Goal: Task Accomplishment & Management: Manage account settings

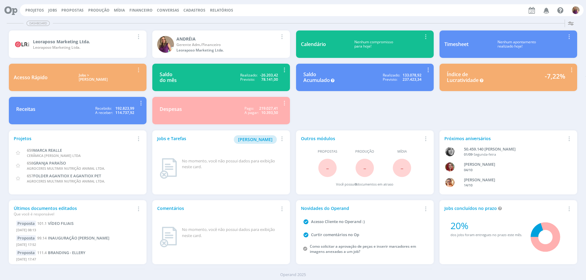
click at [136, 10] on span "Financeiro" at bounding box center [140, 10] width 23 height 5
click at [136, 20] on link "Lançamentos" at bounding box center [141, 20] width 51 height 9
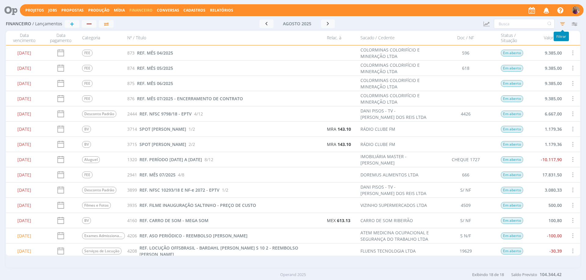
click at [563, 23] on icon "button" at bounding box center [562, 23] width 11 height 11
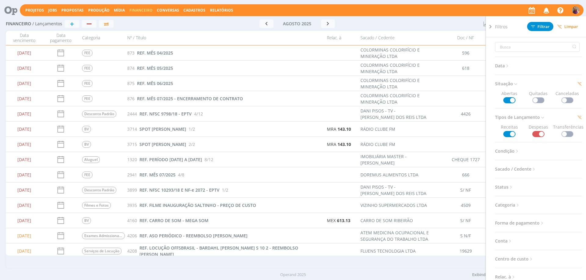
click at [537, 99] on span at bounding box center [538, 100] width 12 height 6
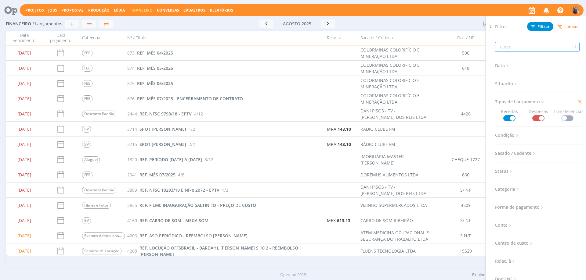
click at [512, 50] on input "text" at bounding box center [537, 47] width 84 height 10
type input "al"
type input "ali"
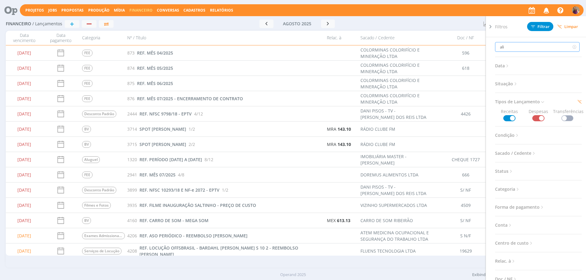
type input "alin"
type input "aline"
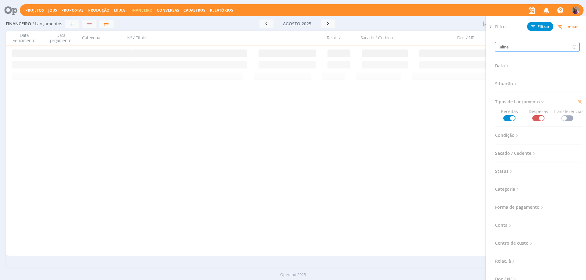
type input "aline"
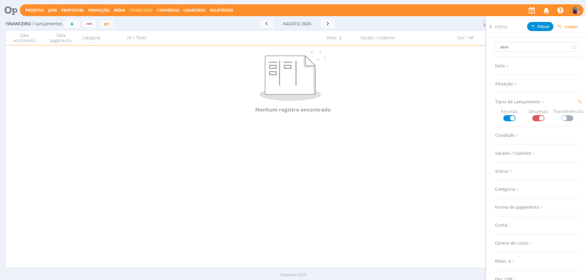
click at [489, 26] on icon at bounding box center [490, 26] width 6 height 6
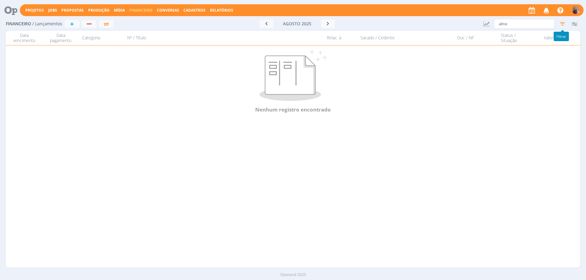
click at [564, 25] on icon "button" at bounding box center [562, 23] width 11 height 11
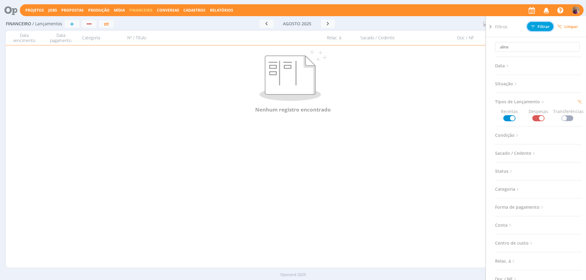
click at [544, 23] on button "Filtrar" at bounding box center [540, 26] width 26 height 9
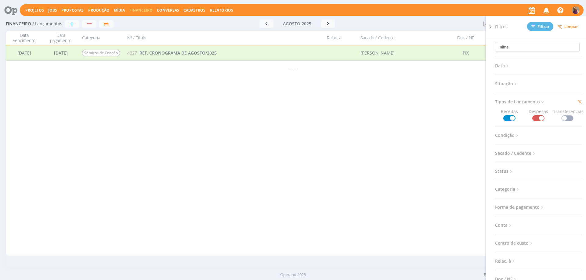
click at [490, 26] on icon at bounding box center [490, 26] width 6 height 6
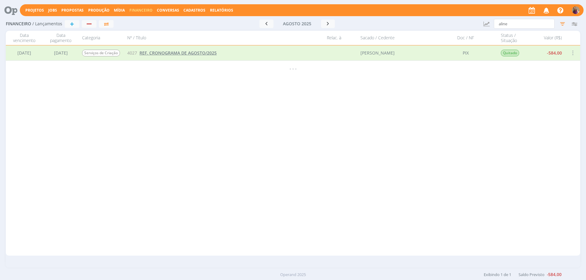
click at [187, 53] on span "REF. CRONOGRAMA DE AGOSTO/2025" at bounding box center [177, 53] width 77 height 6
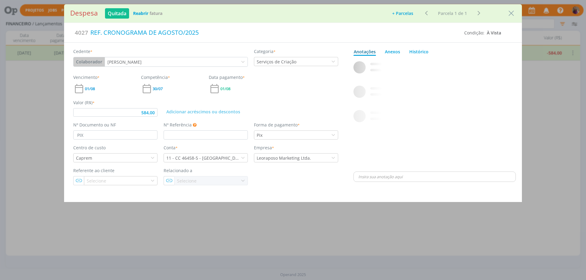
type input "584,00"
click at [512, 12] on icon "Close" at bounding box center [510, 13] width 9 height 9
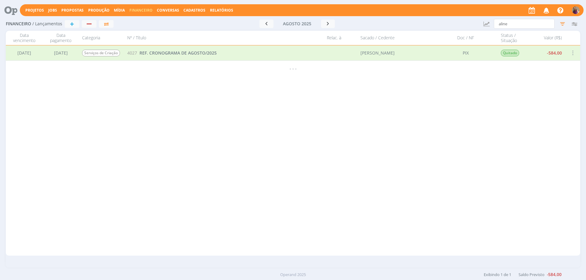
click at [110, 122] on div "[DATE] FEE 873 REF. MÊS 04/2025 COLORMINAS COLORIFÍCIO E MINERAÇÃO LTDA 596 Em …" at bounding box center [293, 150] width 574 height 210
click at [560, 23] on icon "button" at bounding box center [562, 23] width 11 height 11
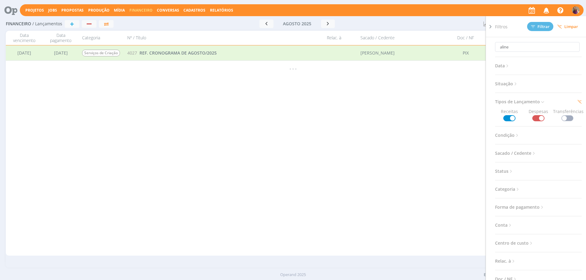
click at [513, 83] on span "Situação" at bounding box center [506, 84] width 23 height 8
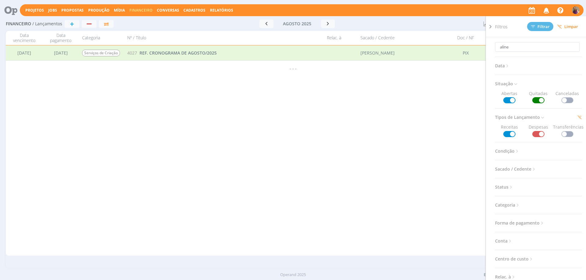
click at [535, 100] on span at bounding box center [538, 100] width 12 height 6
drag, startPoint x: 512, startPoint y: 49, endPoint x: 468, endPoint y: 48, distance: 44.2
click at [468, 48] on div "Financeiro / Lançamentos + Ir para mês atual [DATE] < 2025 > Janeiro Fevereiro …" at bounding box center [293, 142] width 586 height 251
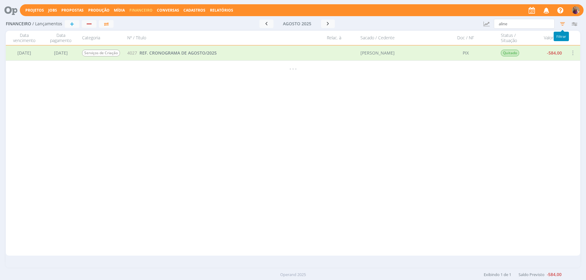
click at [562, 23] on icon "button" at bounding box center [562, 23] width 11 height 11
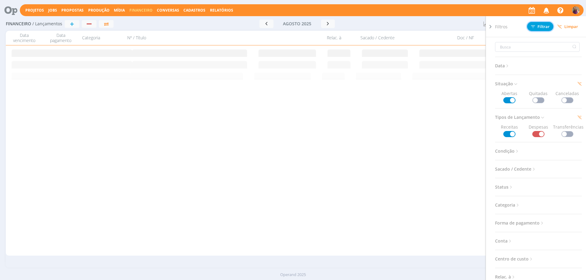
click at [541, 28] on span "Filtrar" at bounding box center [540, 27] width 19 height 4
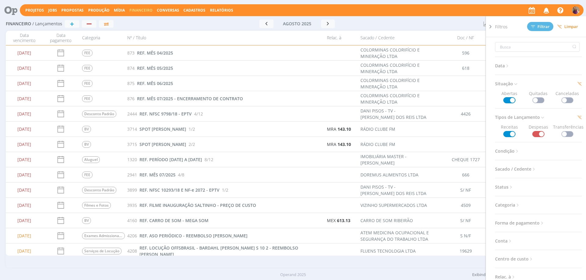
click at [489, 27] on icon at bounding box center [490, 26] width 6 height 6
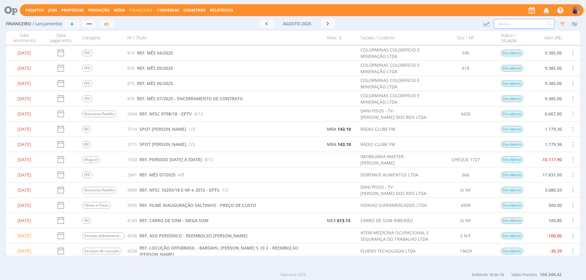
click at [526, 23] on input "text" at bounding box center [523, 24] width 61 height 10
type input "vivo"
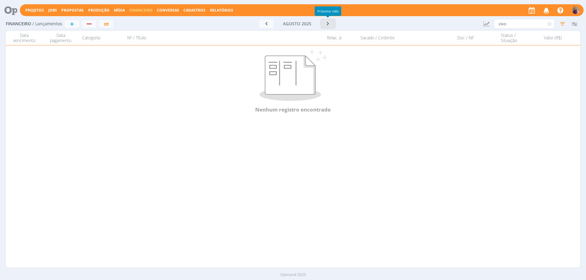
click at [328, 26] on icon "button" at bounding box center [328, 24] width 6 height 6
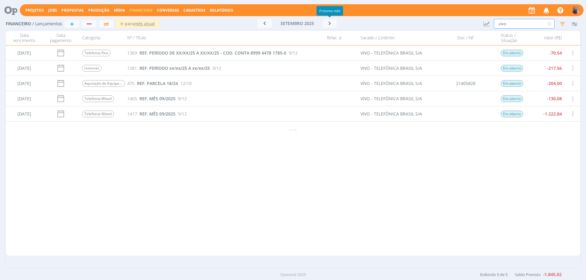
drag, startPoint x: 511, startPoint y: 21, endPoint x: 466, endPoint y: 21, distance: 44.5
click at [467, 21] on div "Financeiro / Lançamentos + Ir para mês atual [DATE] < 2025 > Janeiro Fevereiro …" at bounding box center [293, 24] width 574 height 14
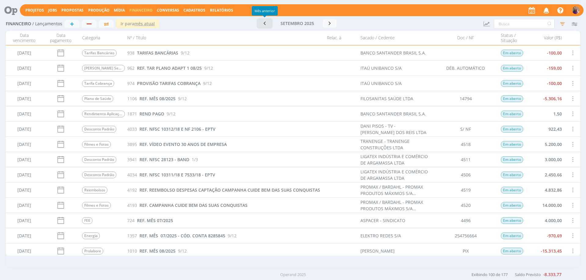
click at [266, 21] on icon "button" at bounding box center [264, 23] width 6 height 6
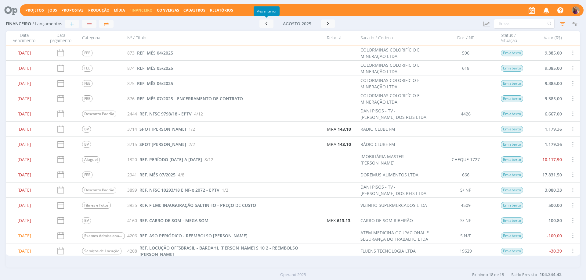
click at [154, 174] on span "REF. MÊS 07/2025" at bounding box center [157, 175] width 36 height 6
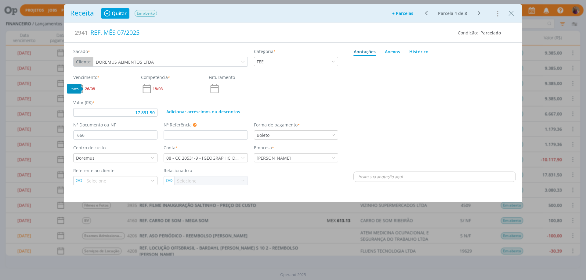
click at [92, 88] on span "26/08" at bounding box center [90, 89] width 10 height 4
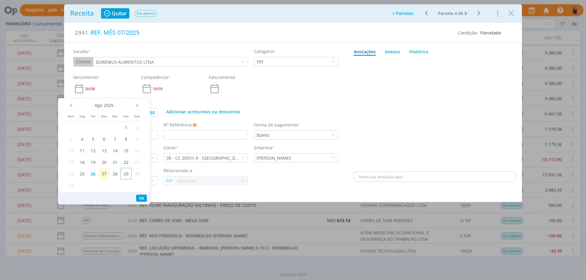
click at [126, 173] on span "29" at bounding box center [125, 174] width 11 height 12
click at [142, 197] on button "Ok" at bounding box center [141, 198] width 11 height 7
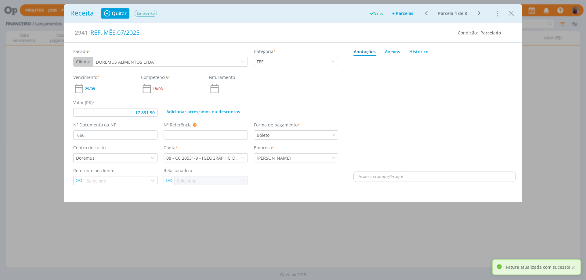
type input "17.831,50"
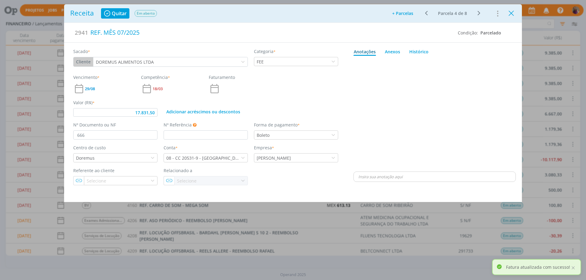
click at [512, 12] on icon "Close" at bounding box center [510, 13] width 9 height 9
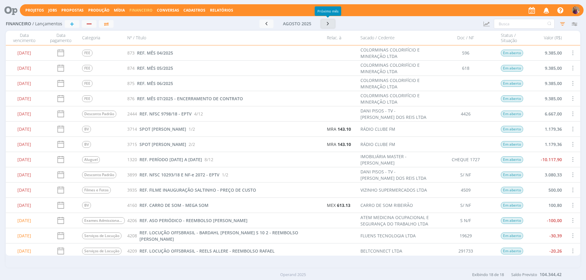
click at [328, 25] on icon "button" at bounding box center [328, 24] width 6 height 6
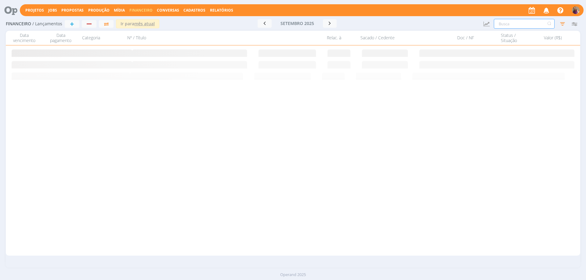
click at [520, 23] on input "text" at bounding box center [523, 24] width 61 height 10
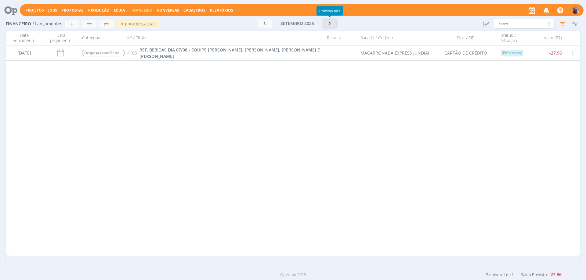
click at [329, 23] on icon "button" at bounding box center [330, 23] width 6 height 6
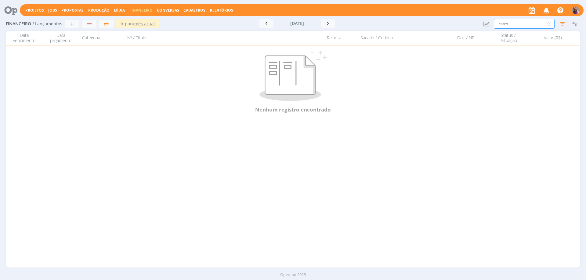
drag, startPoint x: 516, startPoint y: 25, endPoint x: 459, endPoint y: 11, distance: 58.4
click at [460, 11] on div "Projetos Jobs Propostas Produção [GEOGRAPHIC_DATA] Financeiro Conversas Cadastr…" at bounding box center [293, 140] width 586 height 280
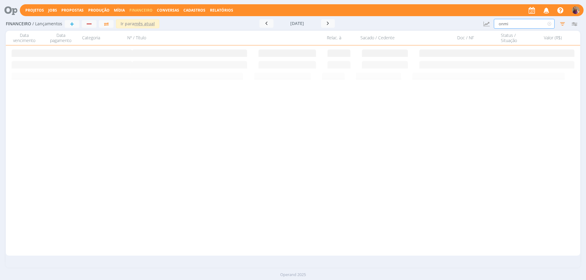
type input "onmi"
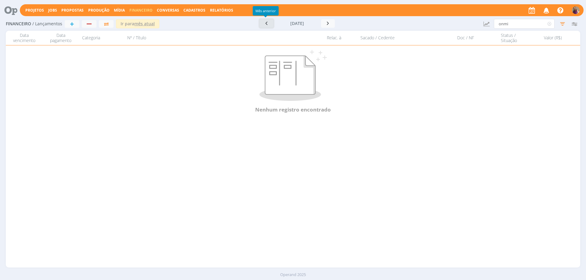
click at [265, 22] on icon "button" at bounding box center [266, 23] width 6 height 6
click at [265, 22] on icon "button" at bounding box center [264, 23] width 6 height 6
drag, startPoint x: 487, startPoint y: 21, endPoint x: 394, endPoint y: 12, distance: 93.1
click at [394, 12] on div "Projetos Jobs Propostas Produção [GEOGRAPHIC_DATA] Financeiro Conversas Cadastr…" at bounding box center [293, 140] width 586 height 280
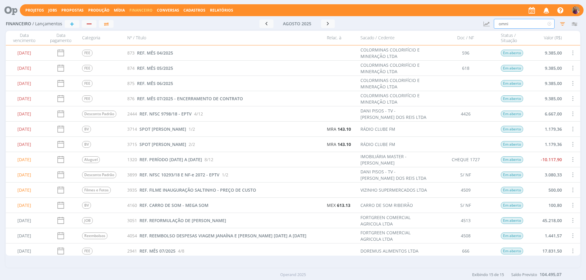
type input "omni"
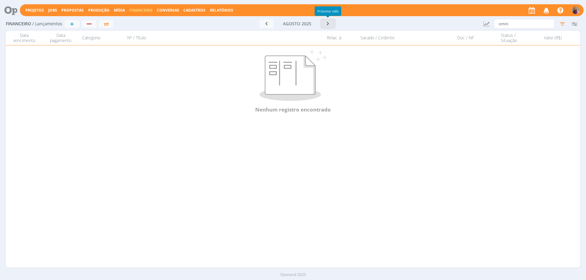
click at [327, 27] on button "button" at bounding box center [328, 24] width 14 height 9
click at [329, 22] on icon "button" at bounding box center [330, 23] width 6 height 6
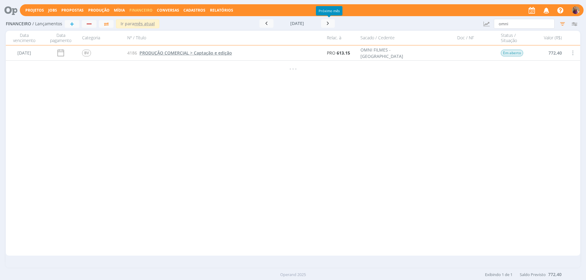
click at [168, 52] on span "PRODUÇÃO COMERCIAL > Captação e edição" at bounding box center [185, 53] width 92 height 6
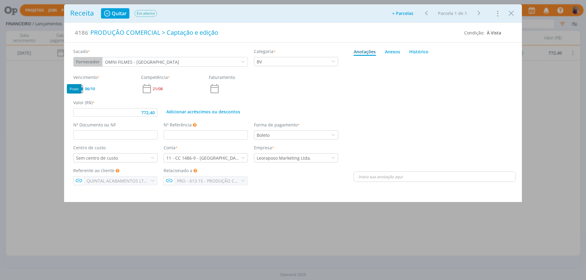
click at [93, 90] on span "06/10" at bounding box center [90, 89] width 10 height 4
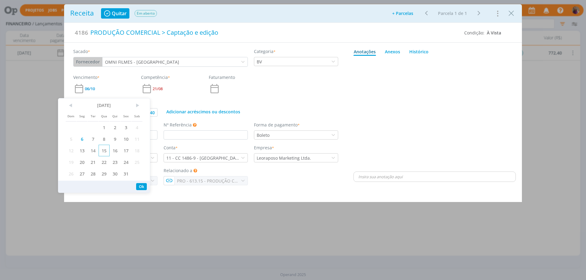
click at [104, 151] on span "15" at bounding box center [104, 151] width 11 height 12
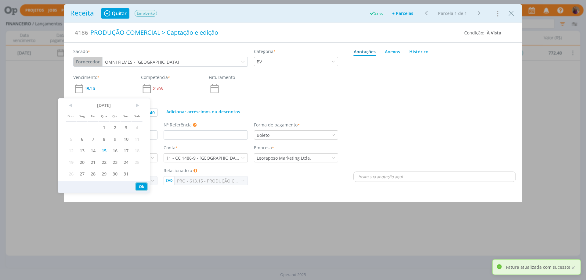
click at [144, 185] on button "Ok" at bounding box center [141, 186] width 11 height 7
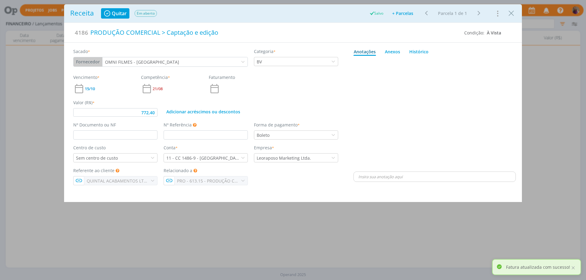
type input "772,40"
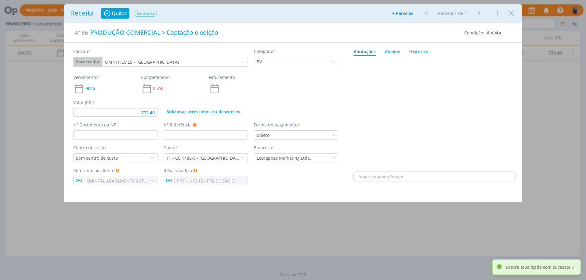
click at [392, 178] on p "dialog" at bounding box center [434, 176] width 153 height 5
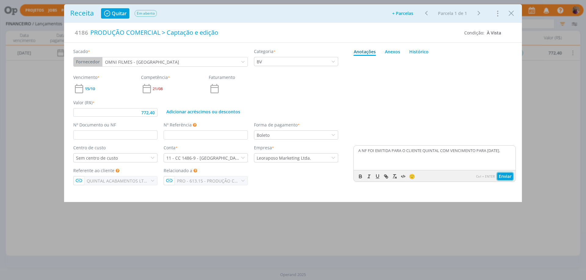
click at [506, 178] on button "Enviar" at bounding box center [505, 176] width 16 height 7
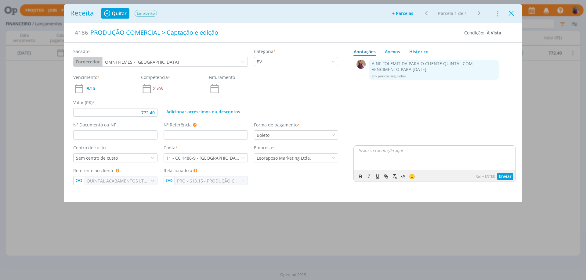
click at [512, 13] on icon "Close" at bounding box center [510, 13] width 9 height 9
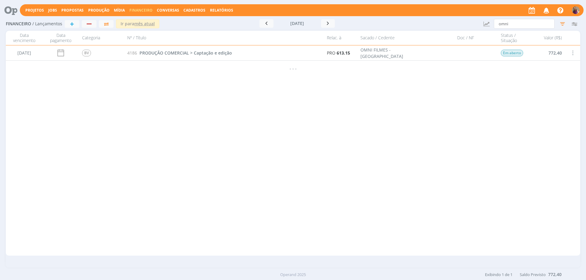
click at [188, 11] on span "Cadastros" at bounding box center [194, 10] width 22 height 5
click at [184, 20] on link "Clientes" at bounding box center [195, 20] width 51 height 9
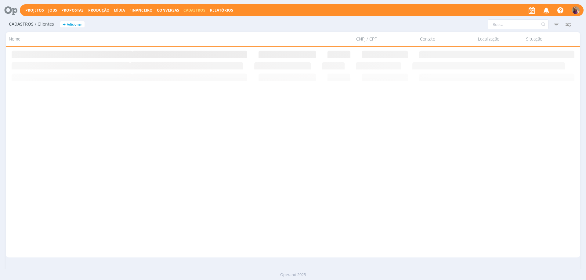
click at [192, 9] on span "Cadastros" at bounding box center [194, 10] width 22 height 5
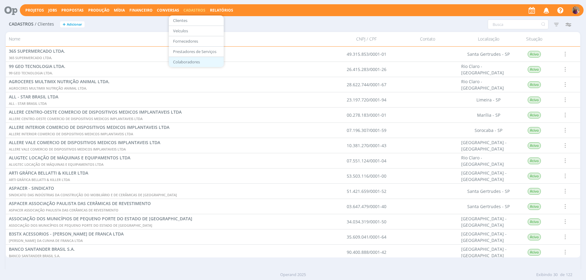
click at [191, 64] on link "Colaboradores" at bounding box center [195, 61] width 51 height 9
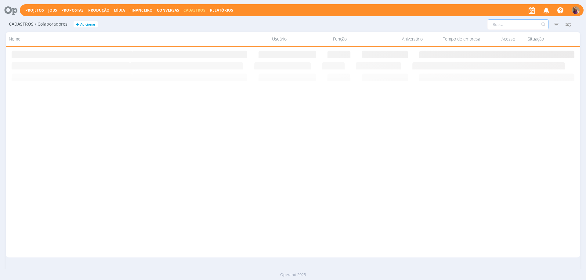
click at [498, 24] on input "text" at bounding box center [517, 25] width 61 height 10
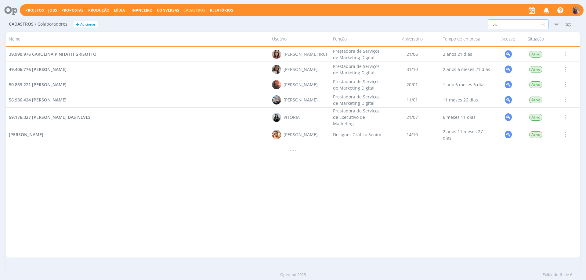
type input "vic"
click at [135, 10] on span "Financeiro" at bounding box center [140, 10] width 23 height 5
click at [137, 21] on link "Lançamentos" at bounding box center [141, 20] width 51 height 9
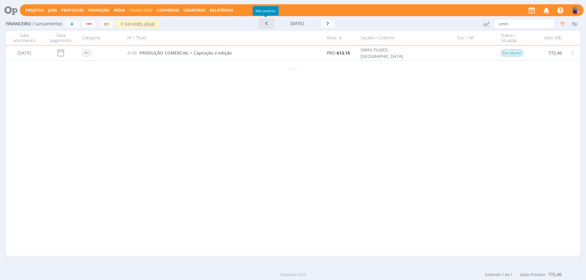
click at [263, 23] on icon "button" at bounding box center [266, 23] width 6 height 6
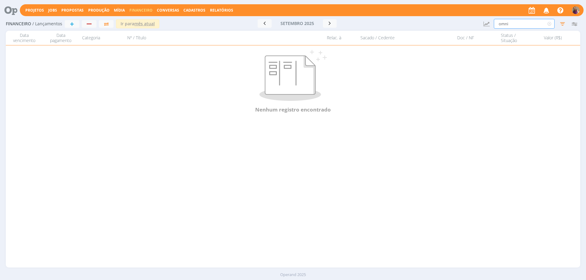
drag, startPoint x: 511, startPoint y: 24, endPoint x: 401, endPoint y: 23, distance: 110.4
click at [401, 23] on div "Financeiro / Lançamentos + Ir para mês atual [DATE] < 2025 > Janeiro Fevereiro …" at bounding box center [293, 24] width 574 height 14
type input "rtb"
click at [511, 24] on input "rtb" at bounding box center [523, 24] width 61 height 10
click at [265, 27] on button "button" at bounding box center [264, 23] width 14 height 9
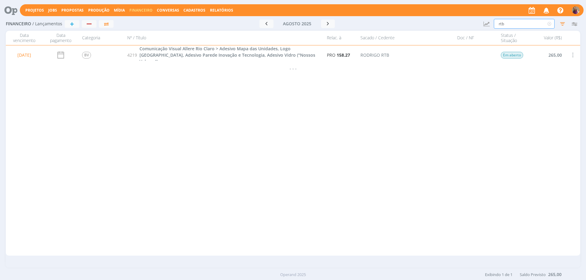
drag, startPoint x: 510, startPoint y: 21, endPoint x: 481, endPoint y: 21, distance: 29.3
click at [481, 21] on div "Financeiro / Lançamentos + Ir para mês atual [DATE] < 2025 > Janeiro Fevereiro …" at bounding box center [293, 24] width 574 height 14
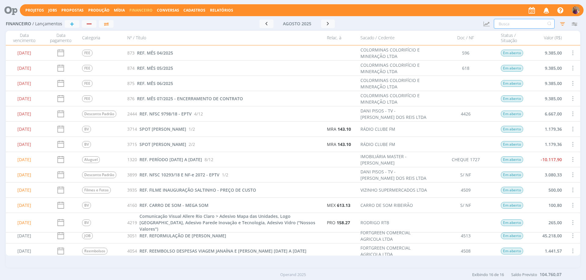
scroll to position [49, 0]
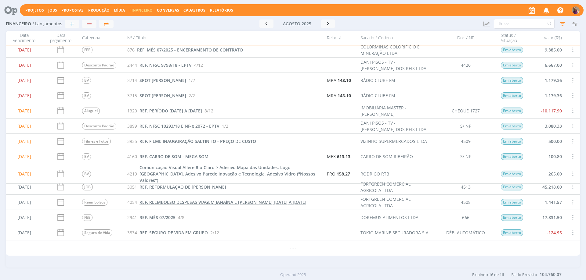
click at [176, 201] on span "REF. REEMBOLSO DESPESAS VIAGEM JANAÍNA E [PERSON_NAME] [DATE] A [DATE]" at bounding box center [222, 202] width 167 height 6
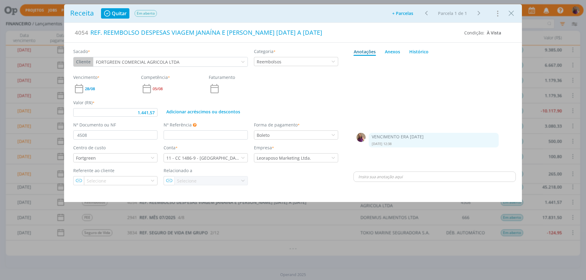
type input "1.441,57"
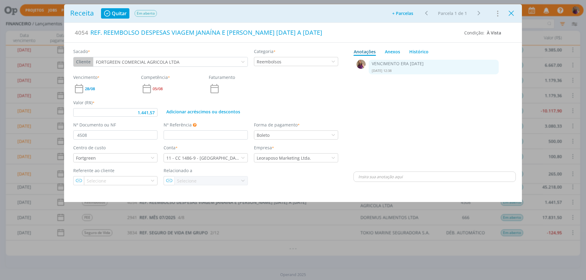
click at [513, 13] on icon "Close" at bounding box center [510, 13] width 9 height 9
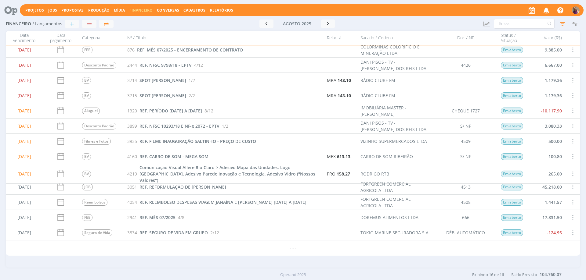
click at [189, 188] on span "REF. REFORMULAÇÃO DE [PERSON_NAME]" at bounding box center [182, 187] width 87 height 6
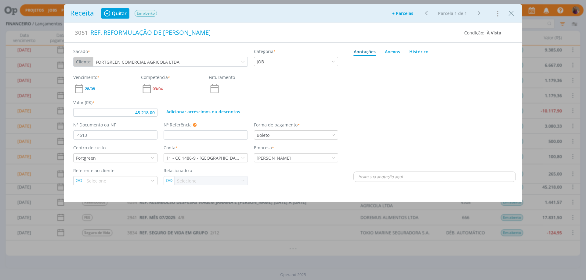
type input "45.218,00"
click at [508, 10] on icon "Close" at bounding box center [510, 13] width 9 height 9
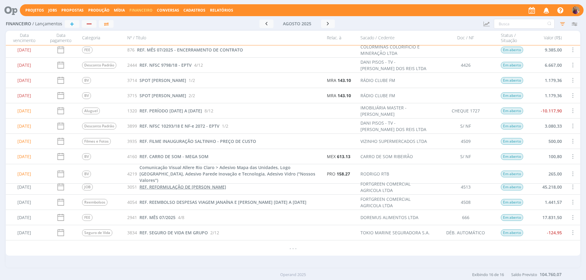
click at [196, 186] on span "REF. REFORMULAÇÃO DE [PERSON_NAME]" at bounding box center [182, 187] width 87 height 6
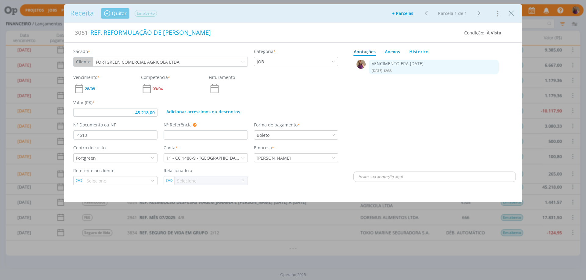
type input "45.218,00"
click at [513, 15] on icon "Close" at bounding box center [510, 13] width 9 height 9
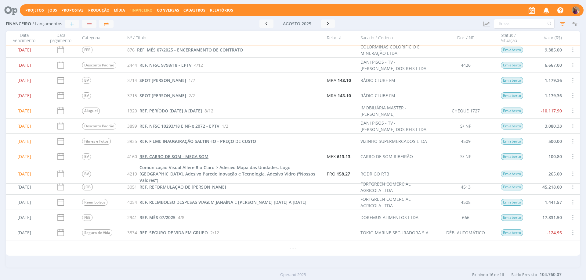
click at [196, 156] on span "REF. CARRO DE SOM - MEGA SOM" at bounding box center [173, 157] width 69 height 6
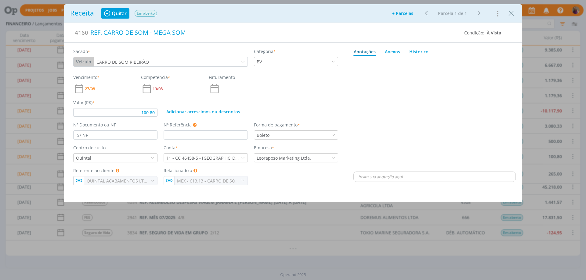
type input "100,80"
click at [511, 13] on icon "Close" at bounding box center [510, 13] width 9 height 9
